Goal: Task Accomplishment & Management: Complete application form

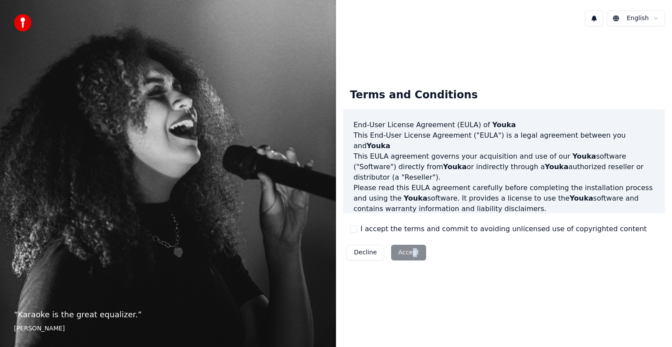
click at [410, 253] on div "Decline Accept" at bounding box center [386, 252] width 87 height 23
click at [410, 254] on div "Decline Accept" at bounding box center [386, 252] width 87 height 23
click at [370, 254] on button "Decline" at bounding box center [365, 253] width 38 height 16
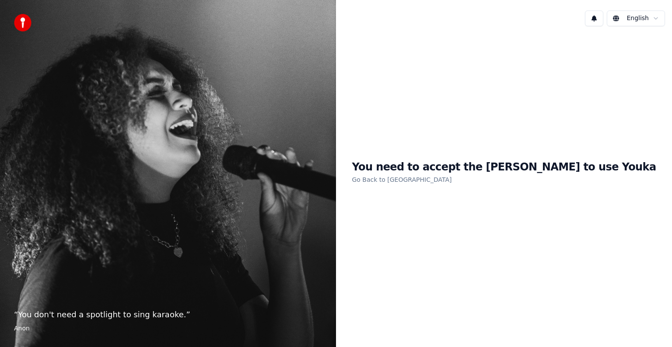
click at [71, 317] on p "“ You don't need a spotlight to sing karaoke. ”" at bounding box center [168, 315] width 308 height 12
drag, startPoint x: 84, startPoint y: 313, endPoint x: 257, endPoint y: 233, distance: 190.1
click at [90, 311] on p "“ You don't need a spotlight to sing karaoke. ”" at bounding box center [168, 315] width 308 height 12
click at [658, 15] on html "“ You don't need a spotlight to sing karaoke. ” Anon English You need to accept…" at bounding box center [336, 173] width 672 height 347
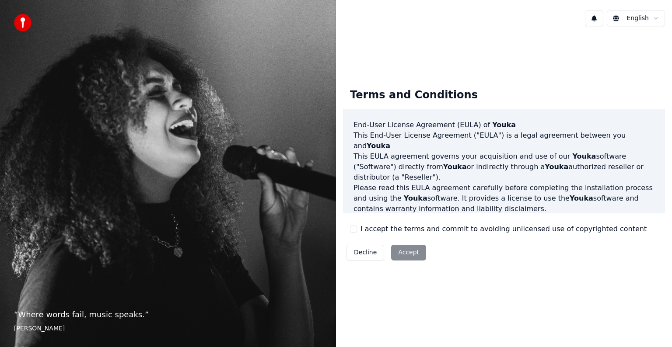
click at [403, 259] on div "Decline Accept" at bounding box center [386, 252] width 87 height 23
drag, startPoint x: 403, startPoint y: 259, endPoint x: 452, endPoint y: 240, distance: 52.5
click at [404, 259] on div "Decline Accept" at bounding box center [386, 252] width 87 height 23
click at [491, 222] on div "Terms and Conditions End-User License Agreement (EULA) of Youka This End-User L…" at bounding box center [504, 172] width 322 height 183
click at [489, 223] on div "Terms and Conditions End-User License Agreement (EULA) of Youka This End-User L…" at bounding box center [504, 172] width 322 height 183
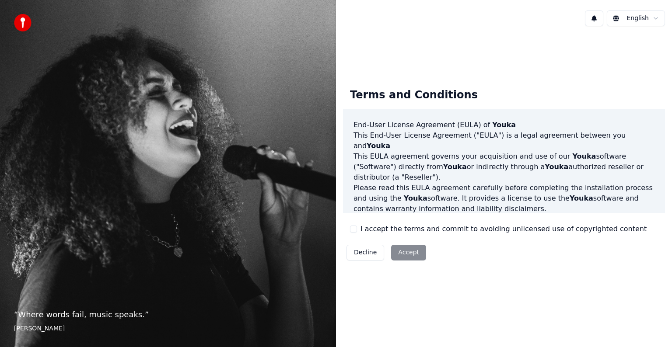
click at [362, 228] on label "I accept the terms and commit to avoiding unlicensed use of copyrighted content" at bounding box center [503, 229] width 286 height 10
click at [357, 228] on button "I accept the terms and commit to avoiding unlicensed use of copyrighted content" at bounding box center [353, 229] width 7 height 7
click at [362, 228] on label "I accept the terms and commit to avoiding unlicensed use of copyrighted content" at bounding box center [503, 229] width 286 height 10
click at [357, 228] on button "I accept the terms and commit to avoiding unlicensed use of copyrighted content" at bounding box center [353, 229] width 7 height 7
click at [349, 225] on div "Terms and Conditions End-User License Agreement (EULA) of Youka This End-User L…" at bounding box center [504, 172] width 322 height 183
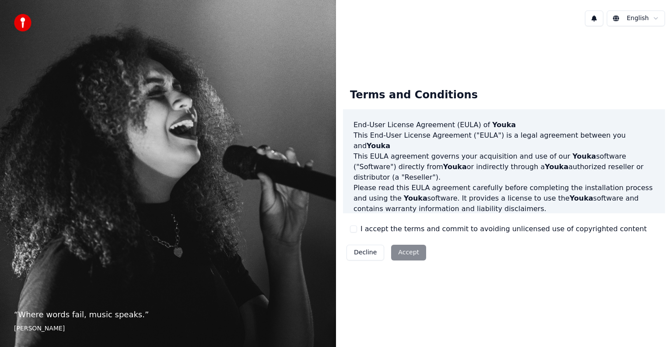
click at [354, 224] on div "I accept the terms and commit to avoiding unlicensed use of copyrighted content" at bounding box center [498, 229] width 296 height 10
click at [353, 233] on div "I accept the terms and commit to avoiding unlicensed use of copyrighted content" at bounding box center [498, 229] width 296 height 10
click at [353, 229] on button "I accept the terms and commit to avoiding unlicensed use of copyrighted content" at bounding box center [353, 229] width 7 height 7
click at [402, 252] on button "Accept" at bounding box center [408, 253] width 35 height 16
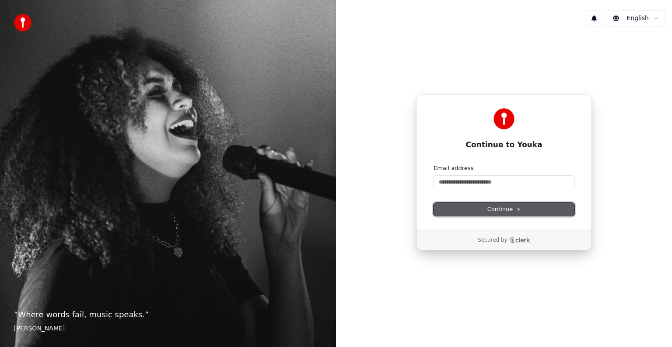
click at [511, 206] on span "Continue" at bounding box center [503, 210] width 33 height 8
drag, startPoint x: 508, startPoint y: 234, endPoint x: 515, endPoint y: 243, distance: 11.5
click at [508, 237] on div "Secured by" at bounding box center [503, 240] width 175 height 21
click at [85, 326] on footer "[PERSON_NAME]" at bounding box center [168, 328] width 308 height 9
click at [528, 206] on button "Continue" at bounding box center [503, 209] width 141 height 13
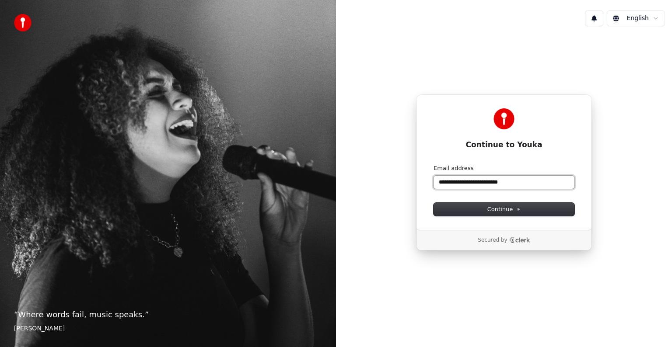
click at [433, 164] on button "submit" at bounding box center [433, 164] width 0 height 0
type input "**********"
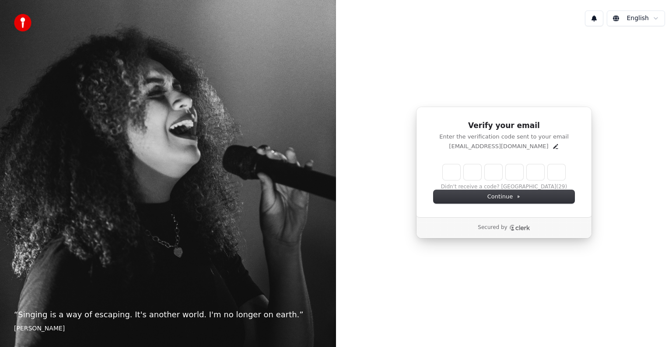
click at [447, 171] on input "Enter verification code" at bounding box center [504, 172] width 122 height 16
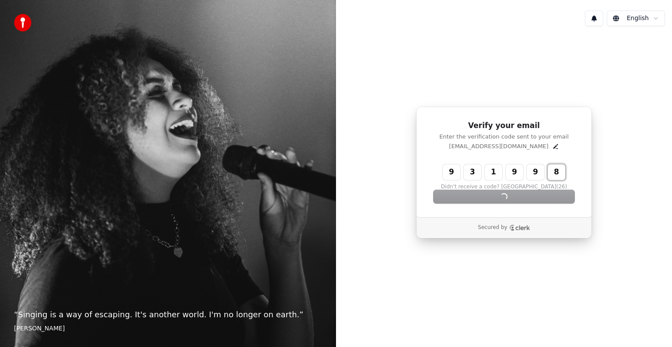
type input "******"
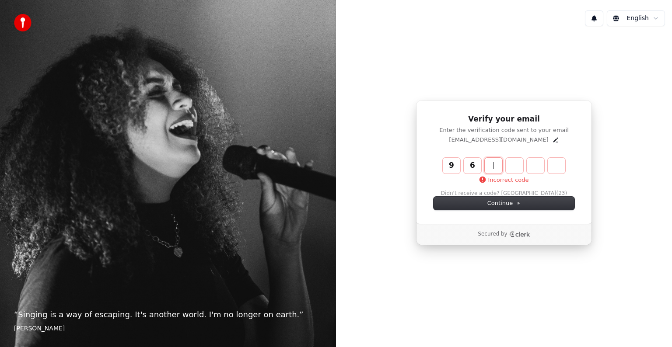
type input "*"
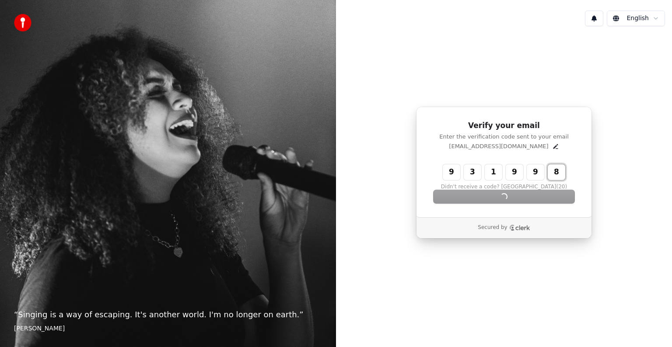
type input "******"
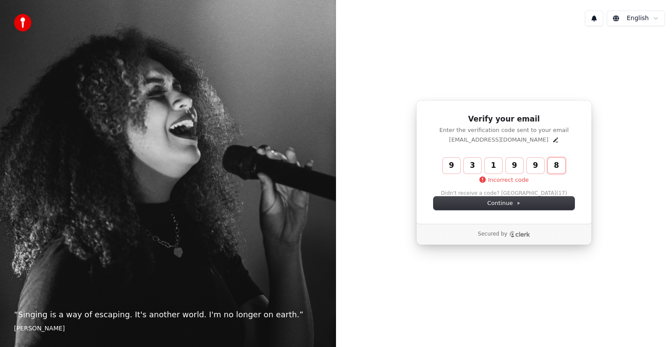
type input "******"
click at [507, 207] on button "Continue" at bounding box center [503, 203] width 141 height 13
click at [433, 197] on button "Continue" at bounding box center [503, 203] width 141 height 13
click at [463, 164] on input "Enter verification code" at bounding box center [513, 166] width 140 height 16
type input "*"
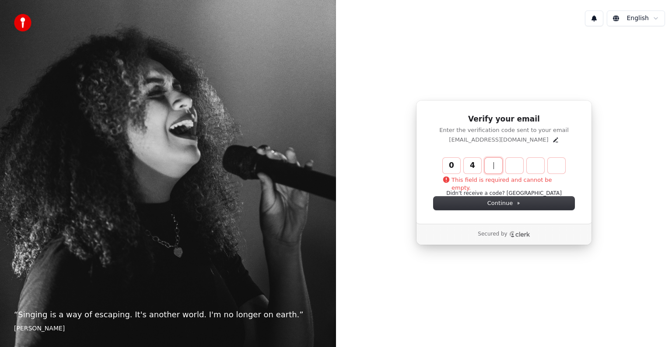
type input "*"
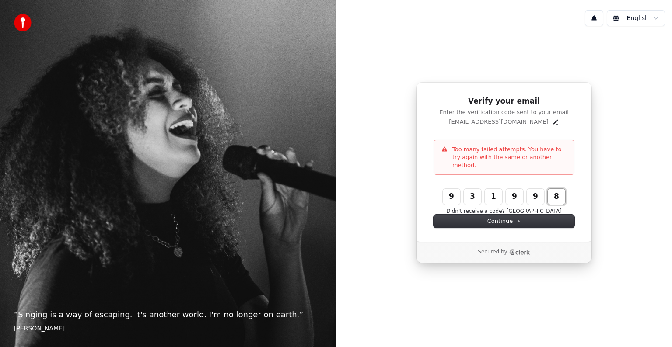
type input "******"
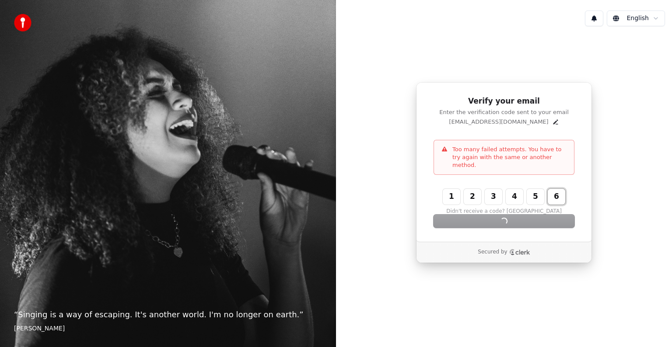
type input "******"
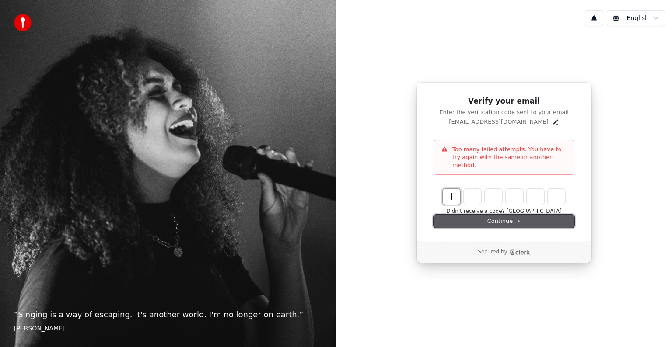
click at [513, 215] on button "Continue" at bounding box center [503, 221] width 141 height 13
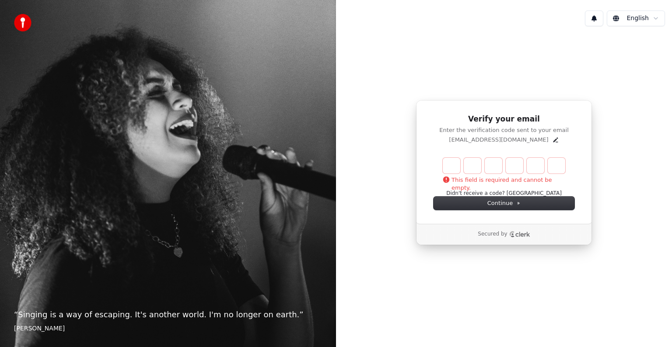
click at [516, 233] on icon "Clerk logo" at bounding box center [519, 234] width 21 height 6
click at [516, 177] on p "This field is required and cannot be empty." at bounding box center [504, 184] width 122 height 16
click at [502, 208] on button "Continue" at bounding box center [503, 203] width 141 height 13
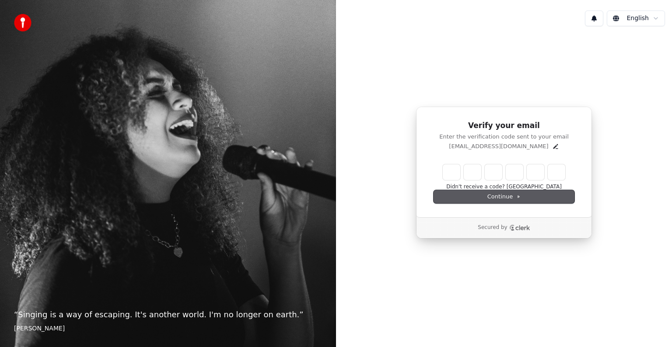
click at [502, 208] on div "Verify your email Enter the verification code sent to your email 1998kralovicto…" at bounding box center [504, 162] width 176 height 111
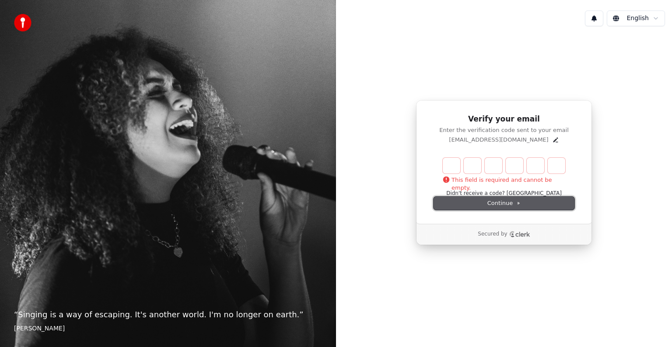
click at [501, 208] on button "Continue" at bounding box center [503, 203] width 141 height 13
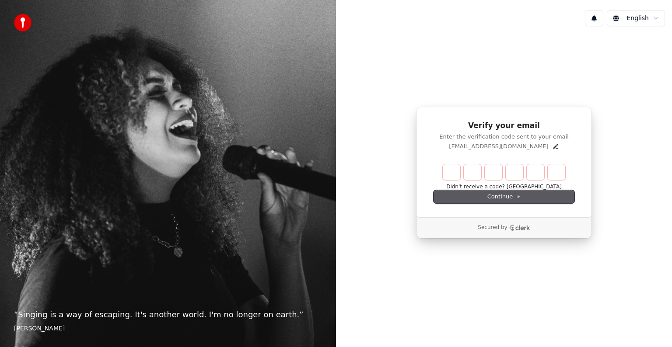
click at [501, 208] on div "Verify your email Enter the verification code sent to your email 1998kralovicto…" at bounding box center [504, 162] width 176 height 111
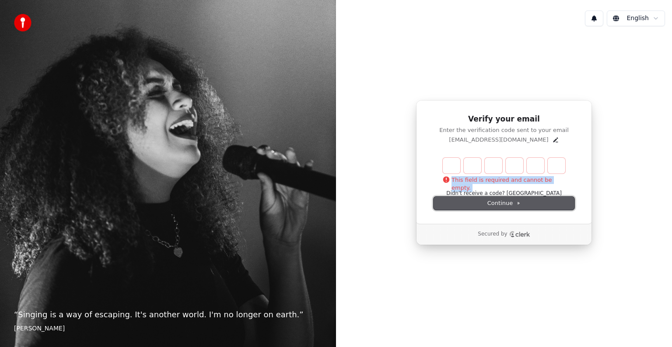
click at [501, 208] on button "Continue" at bounding box center [503, 203] width 141 height 13
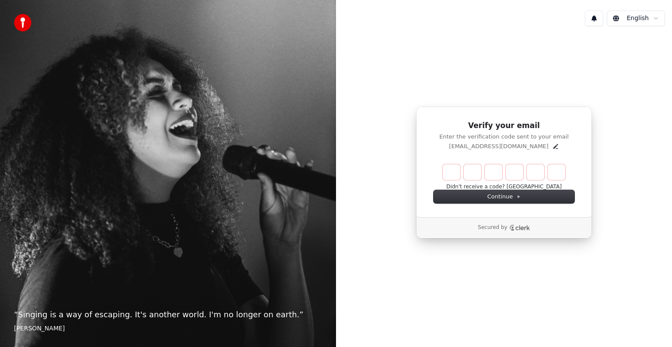
click at [500, 208] on div "Verify your email Enter the verification code sent to your email 1998kralovicto…" at bounding box center [504, 162] width 176 height 111
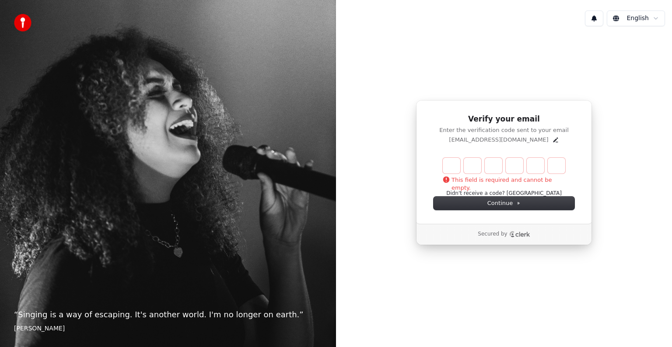
click at [510, 162] on input "Enter verification code" at bounding box center [513, 166] width 140 height 16
type input "******"
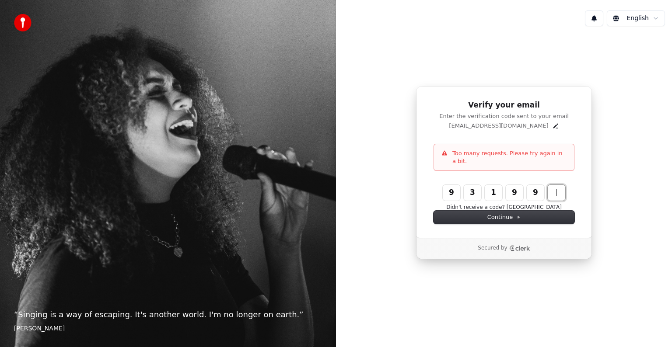
type input "******"
click at [528, 214] on button "Continue" at bounding box center [503, 217] width 141 height 13
click at [525, 214] on button "Continue" at bounding box center [503, 217] width 141 height 13
click at [525, 213] on button "Continue" at bounding box center [503, 217] width 141 height 13
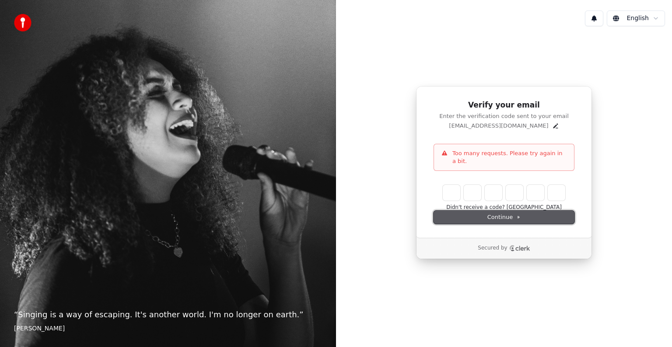
click at [525, 213] on button "Continue" at bounding box center [503, 217] width 141 height 13
click at [526, 212] on button "Continue" at bounding box center [503, 217] width 141 height 13
click at [483, 192] on input "Enter verification code" at bounding box center [513, 193] width 140 height 16
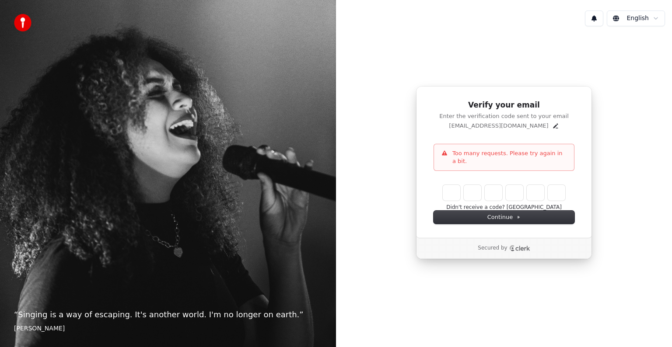
click at [456, 280] on div "Verify your email Enter the verification code sent to your email 1998kralovicto…" at bounding box center [504, 172] width 336 height 279
click at [474, 185] on input "Enter verification code" at bounding box center [513, 193] width 140 height 16
type input "******"
click at [553, 191] on input "Enter verification code" at bounding box center [513, 193] width 140 height 16
drag, startPoint x: 441, startPoint y: 195, endPoint x: 450, endPoint y: 192, distance: 8.9
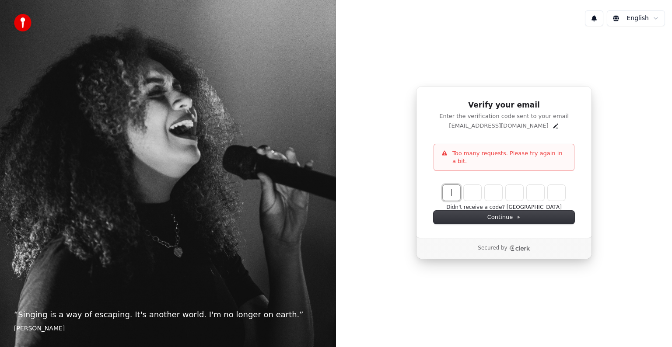
click at [443, 194] on div "This field is required and cannot be empty. Didn't receive a code? Resend" at bounding box center [503, 198] width 141 height 26
click at [448, 192] on input "Enter verification code" at bounding box center [513, 193] width 140 height 16
click at [517, 211] on button "Continue" at bounding box center [503, 217] width 141 height 13
click at [457, 186] on input "Enter verification code" at bounding box center [513, 193] width 140 height 16
type input "******"
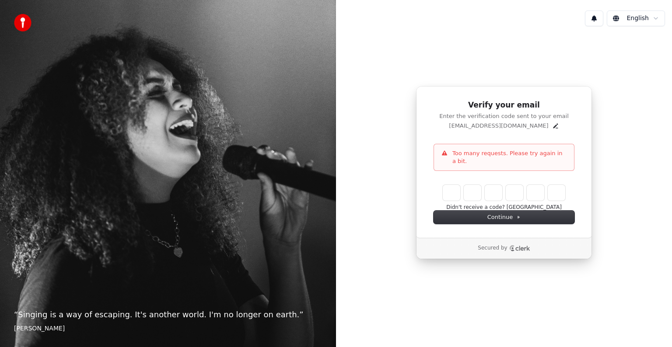
click at [21, 24] on img at bounding box center [22, 22] width 17 height 17
drag, startPoint x: 21, startPoint y: 24, endPoint x: 125, endPoint y: 51, distance: 107.9
click at [21, 24] on img at bounding box center [22, 22] width 17 height 17
